Goal: Find specific page/section: Find specific page/section

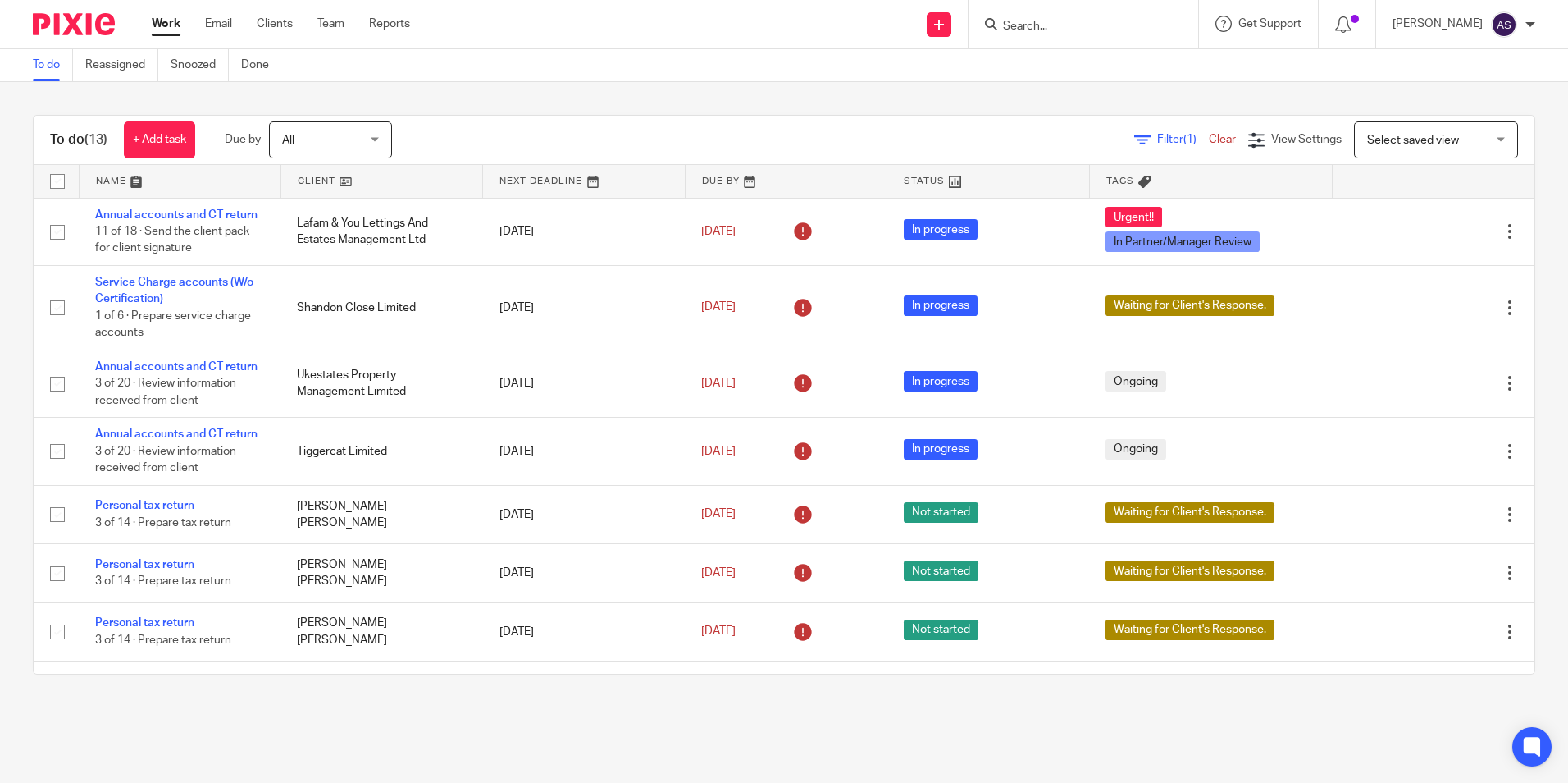
click at [1089, 18] on form at bounding box center [1088, 24] width 175 height 20
click at [1023, 34] on form at bounding box center [1088, 24] width 175 height 20
click at [1037, 25] on input "Search" at bounding box center [1076, 27] width 148 height 15
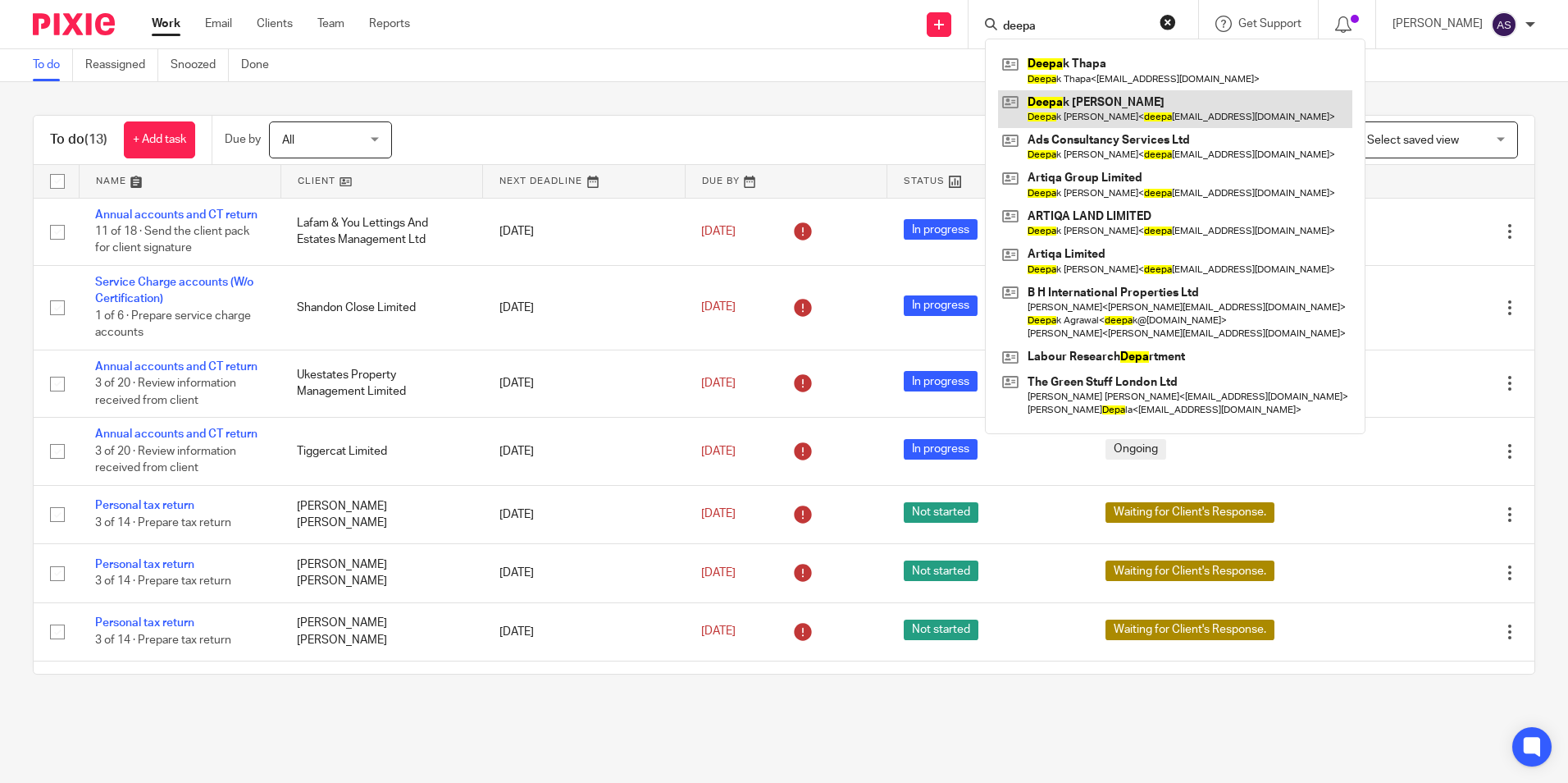
type input "deepa"
click at [1118, 108] on link at bounding box center [1174, 109] width 354 height 38
